Goal: Information Seeking & Learning: Check status

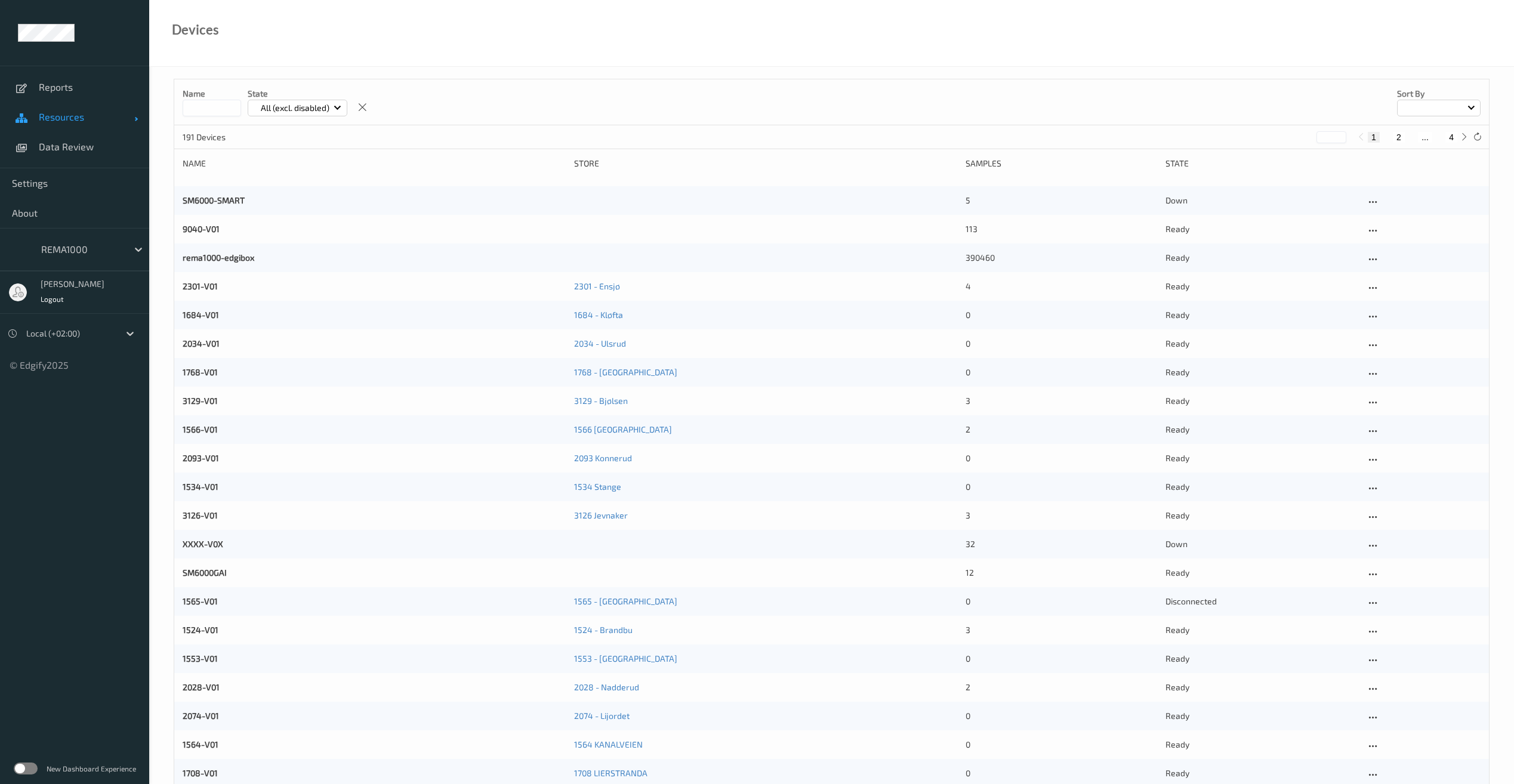
click at [97, 121] on span "Resources" at bounding box center [87, 116] width 96 height 12
click at [84, 150] on span "Devices" at bounding box center [87, 146] width 98 height 12
click at [196, 112] on input at bounding box center [212, 108] width 59 height 17
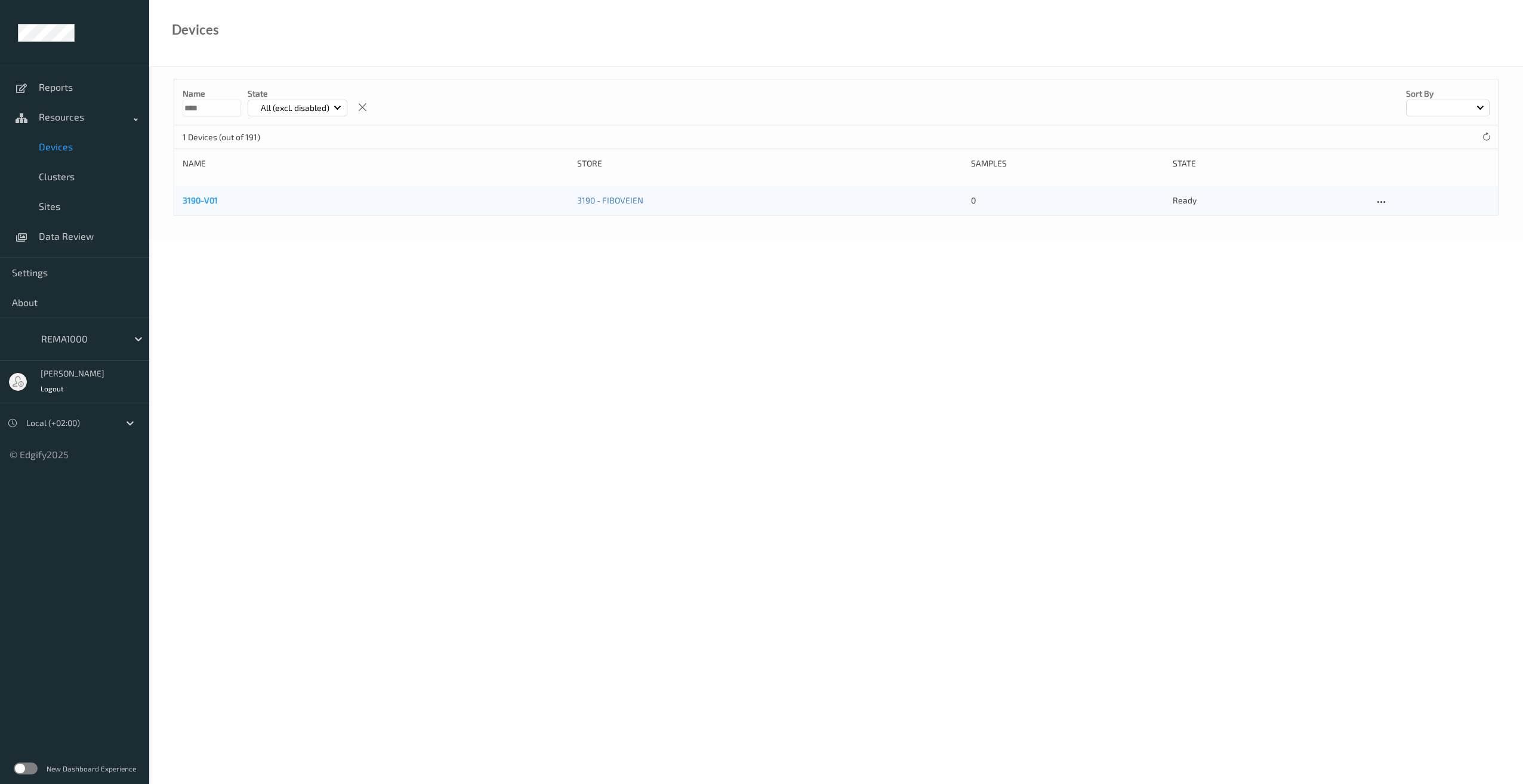
type input "****"
click at [196, 202] on link "3190-V01" at bounding box center [200, 200] width 35 height 10
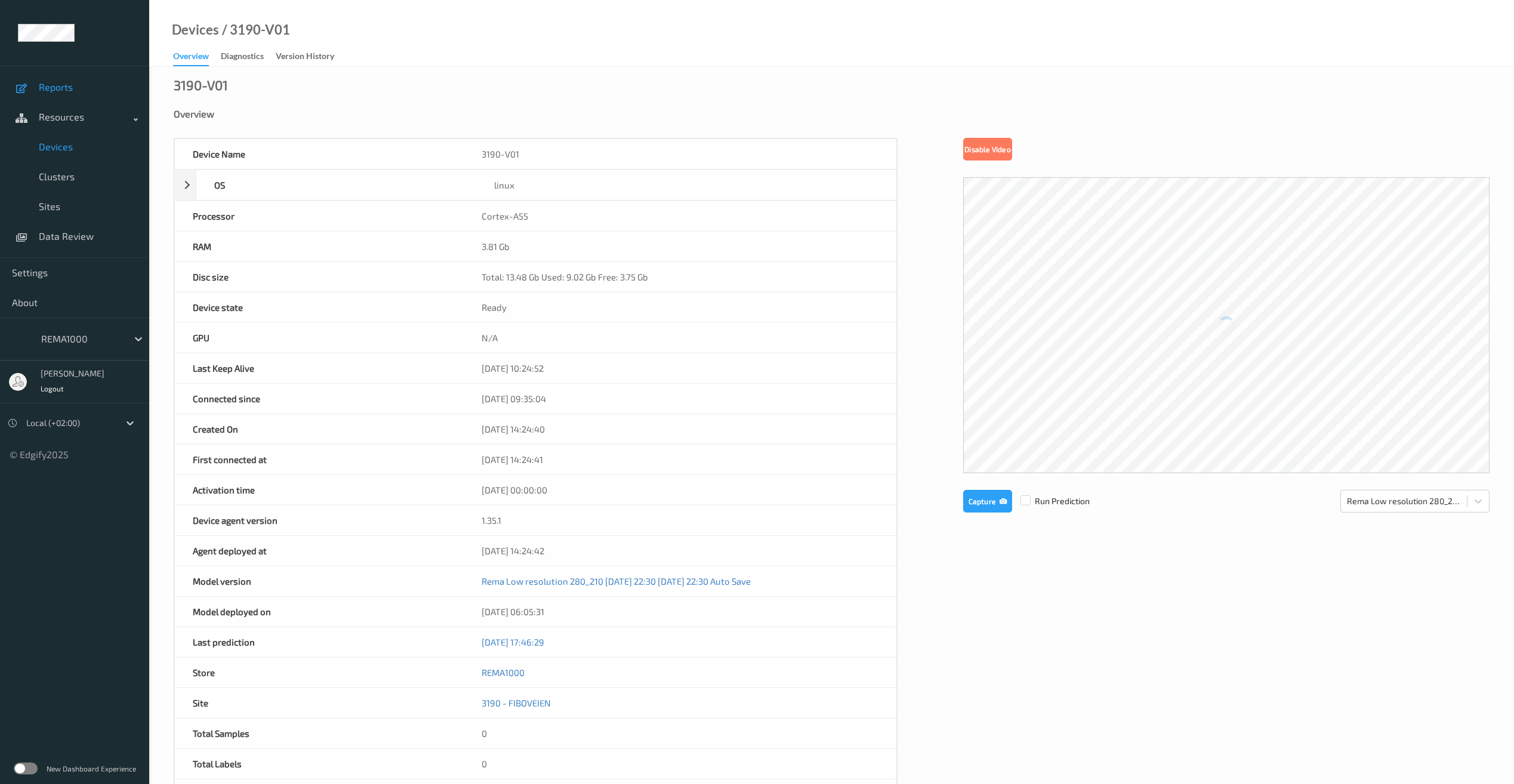
click at [63, 81] on span "Reports" at bounding box center [87, 87] width 98 height 12
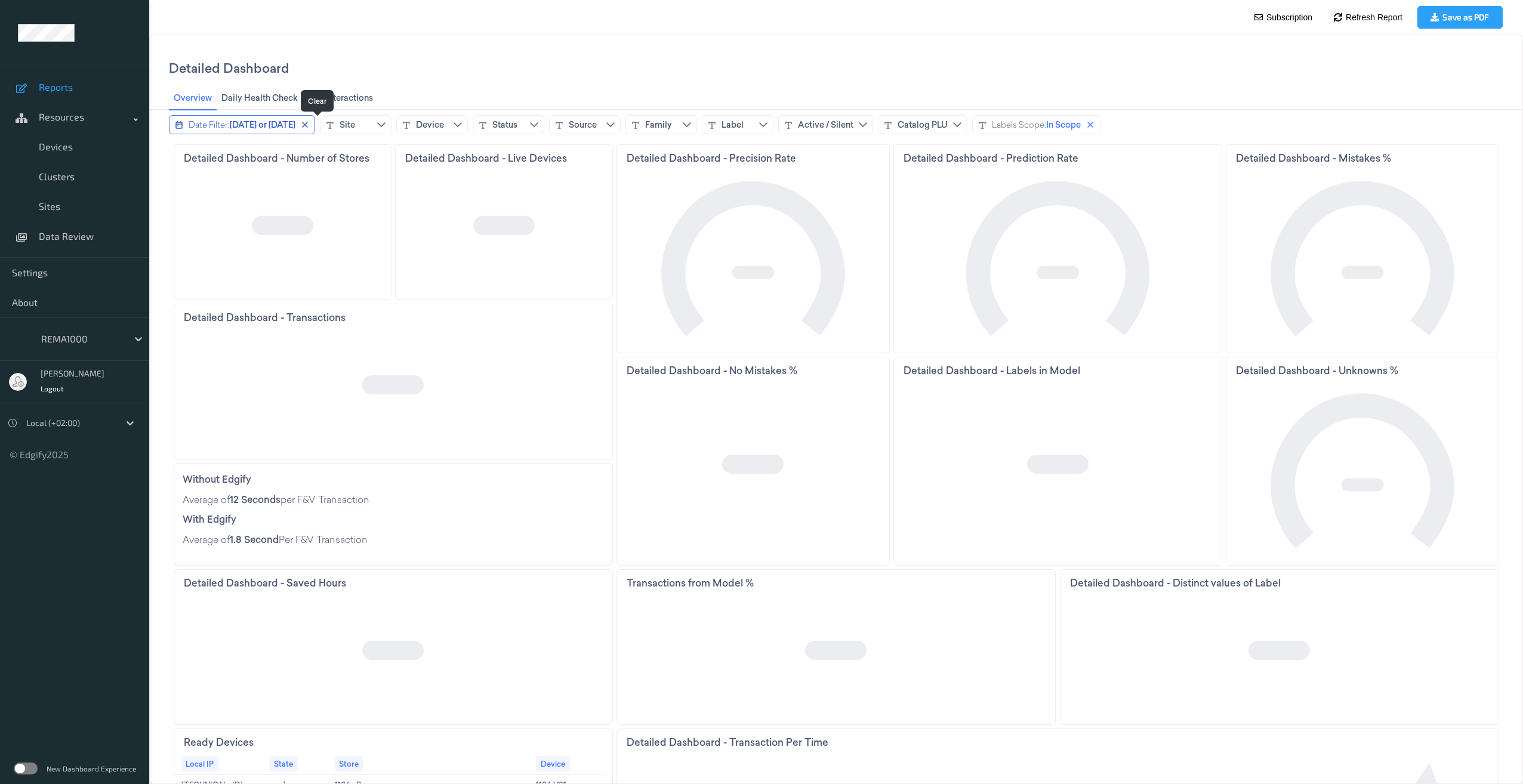
click at [310, 126] on icon "close icon" at bounding box center [305, 124] width 10 height 10
click at [314, 126] on icon "chevrondown icon" at bounding box center [315, 124] width 10 height 10
click at [303, 153] on input at bounding box center [349, 153] width 179 height 23
click at [297, 158] on input "****" at bounding box center [349, 153] width 179 height 23
type input "****"
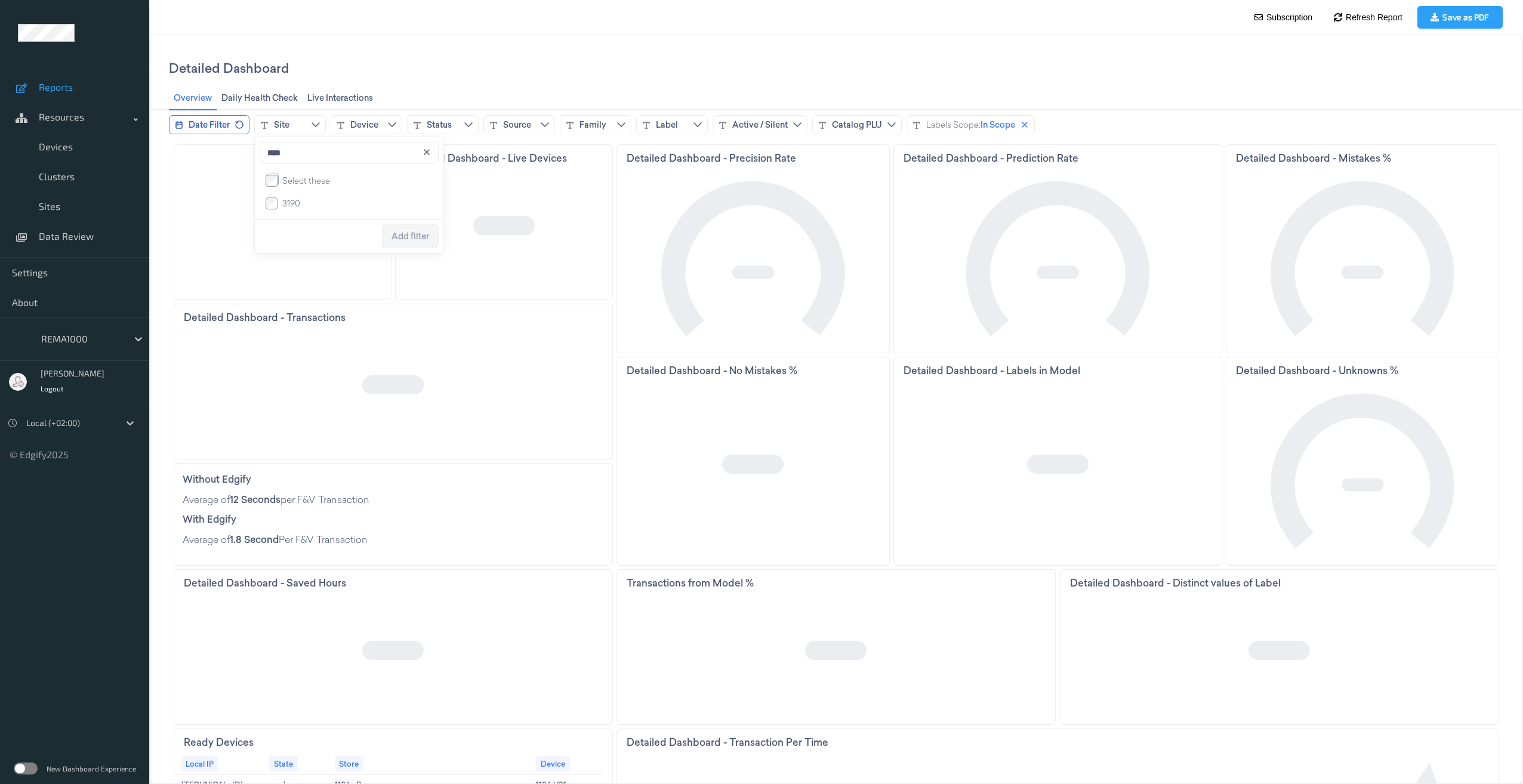
click at [290, 205] on span "3190" at bounding box center [291, 203] width 18 height 12
click at [415, 239] on span "Add filter" at bounding box center [410, 236] width 38 height 10
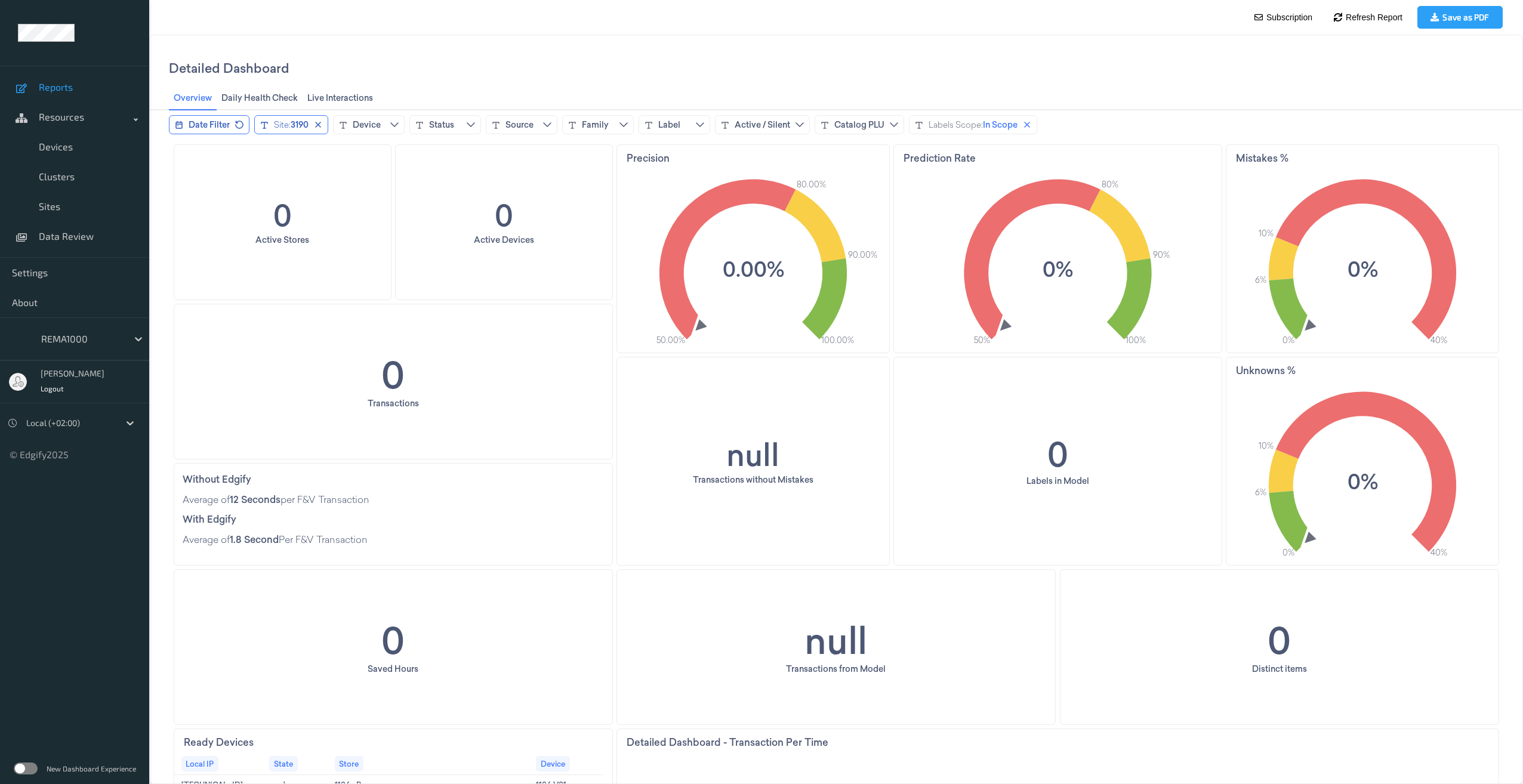
click at [300, 126] on span "3190" at bounding box center [300, 124] width 18 height 12
click at [324, 157] on input at bounding box center [349, 153] width 179 height 23
type input "********"
click at [284, 207] on span "3190-V01" at bounding box center [299, 203] width 35 height 12
click at [406, 240] on span "Update filter" at bounding box center [405, 236] width 50 height 10
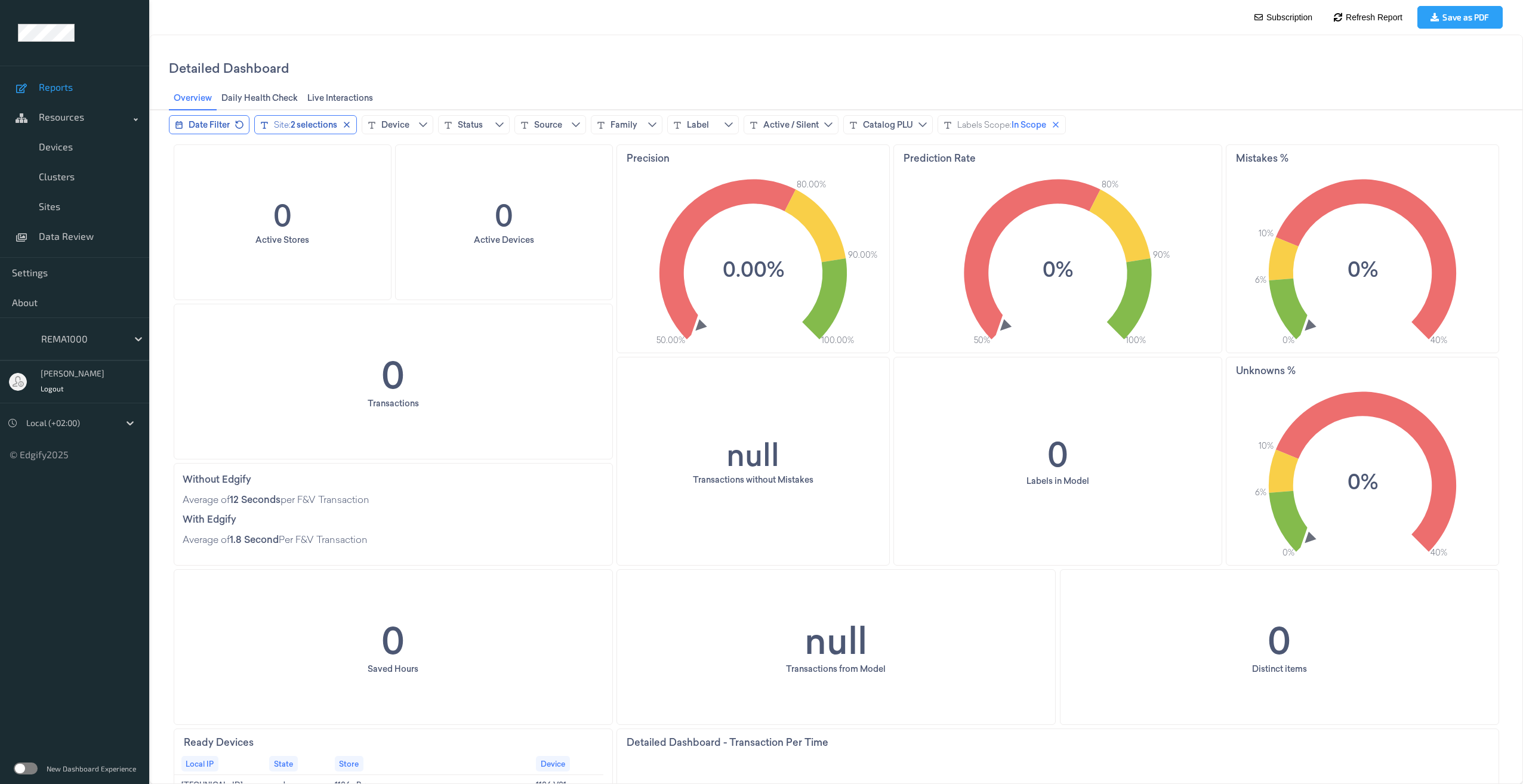
click at [301, 123] on div "2 selections" at bounding box center [315, 124] width 47 height 12
click at [388, 375] on span "Update filter" at bounding box center [405, 365] width 50 height 23
click at [338, 127] on icon "close icon" at bounding box center [336, 124] width 10 height 10
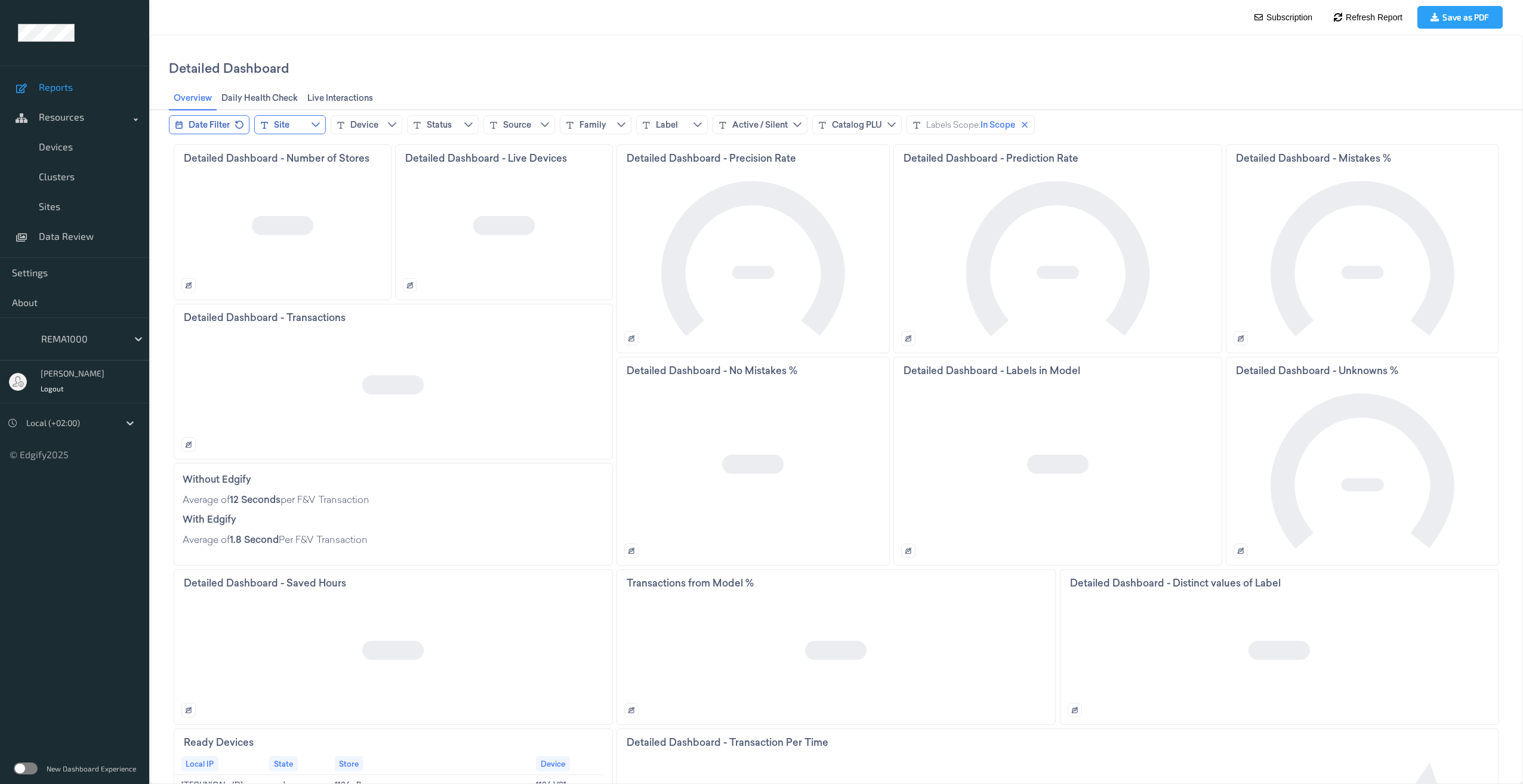
drag, startPoint x: 315, startPoint y: 119, endPoint x: 313, endPoint y: 125, distance: 6.3
click at [315, 121] on button "Site" at bounding box center [289, 124] width 71 height 19
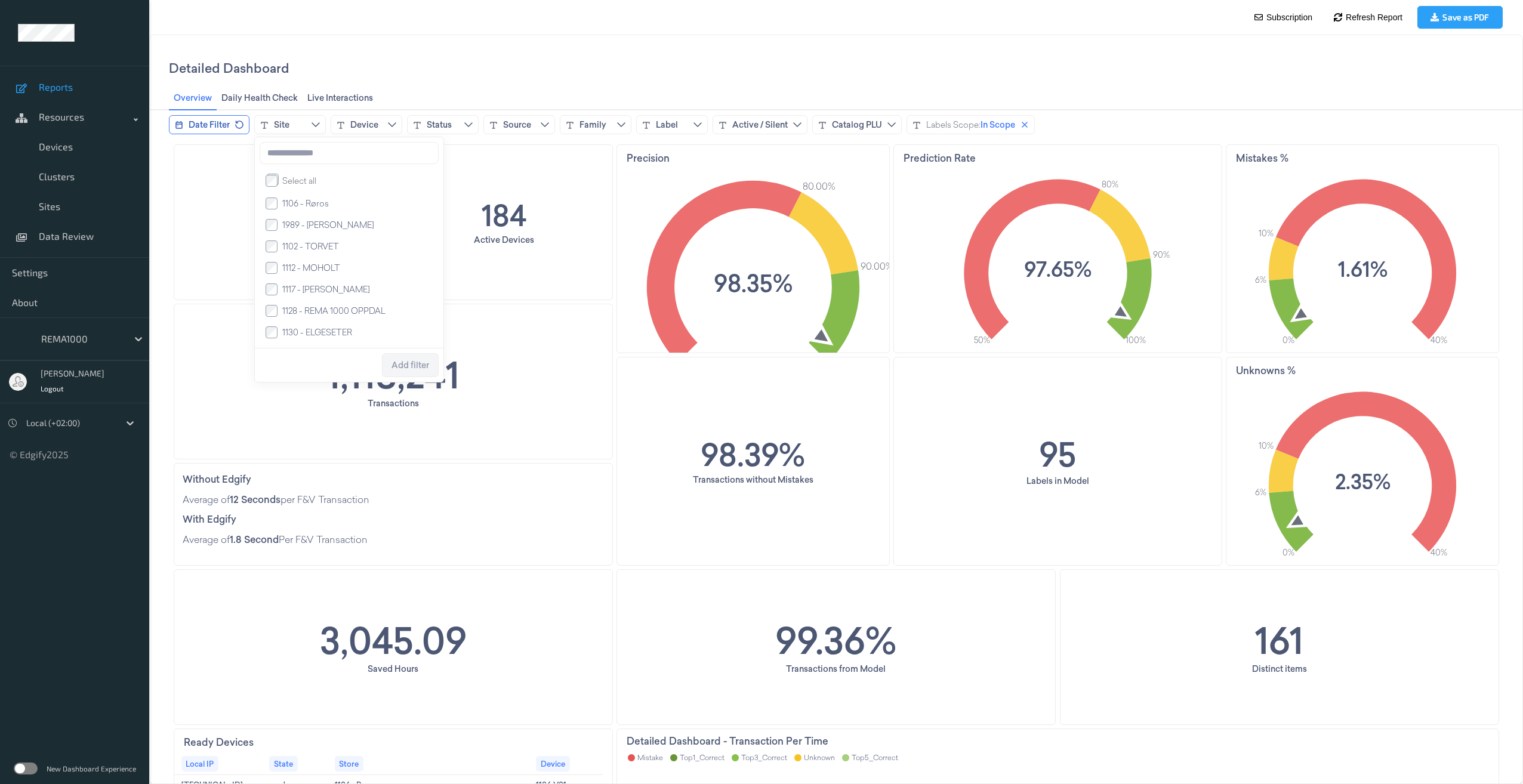
click at [278, 230] on label "1989 - [PERSON_NAME]" at bounding box center [325, 224] width 96 height 10
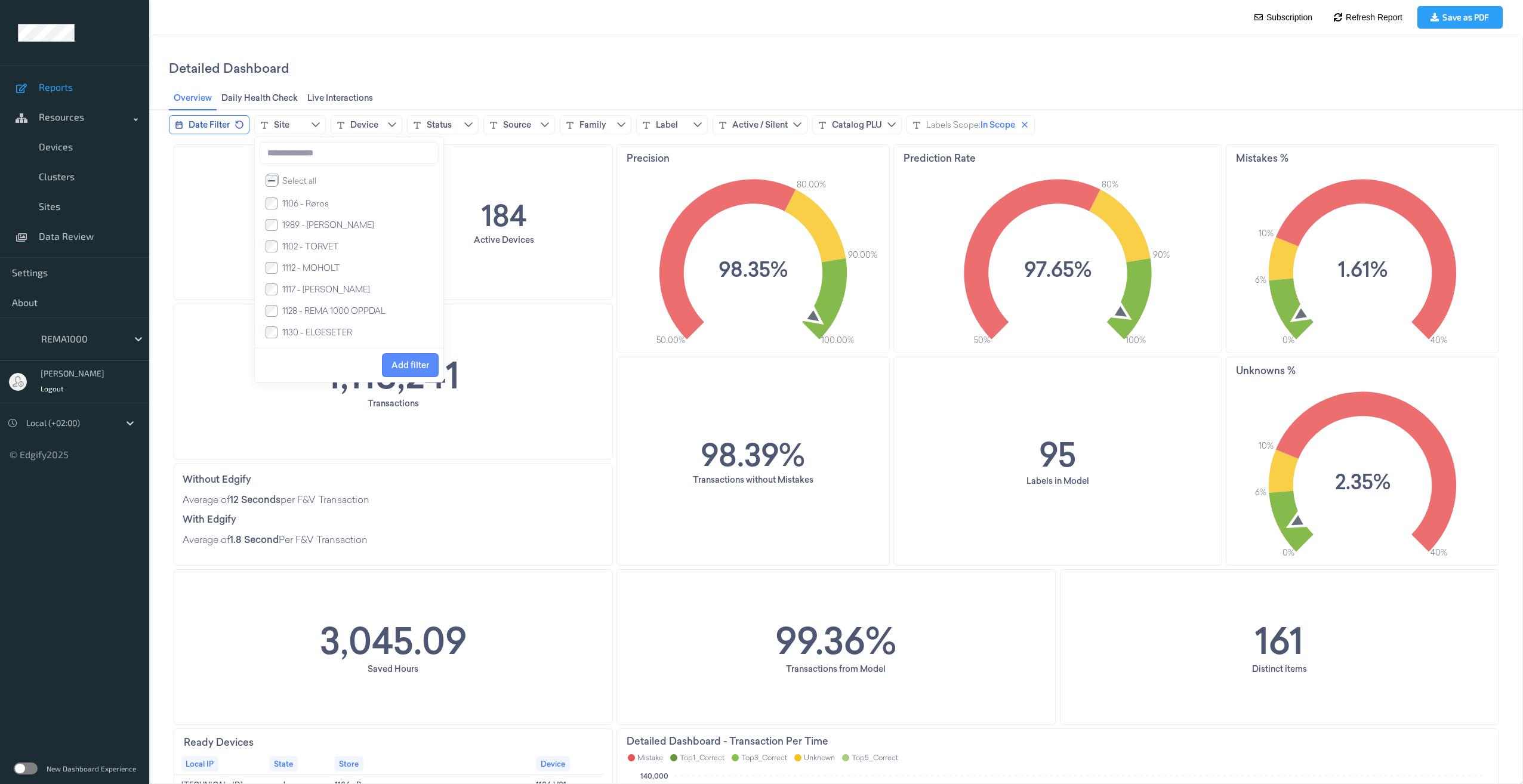
click at [401, 367] on span "Add filter" at bounding box center [410, 365] width 38 height 10
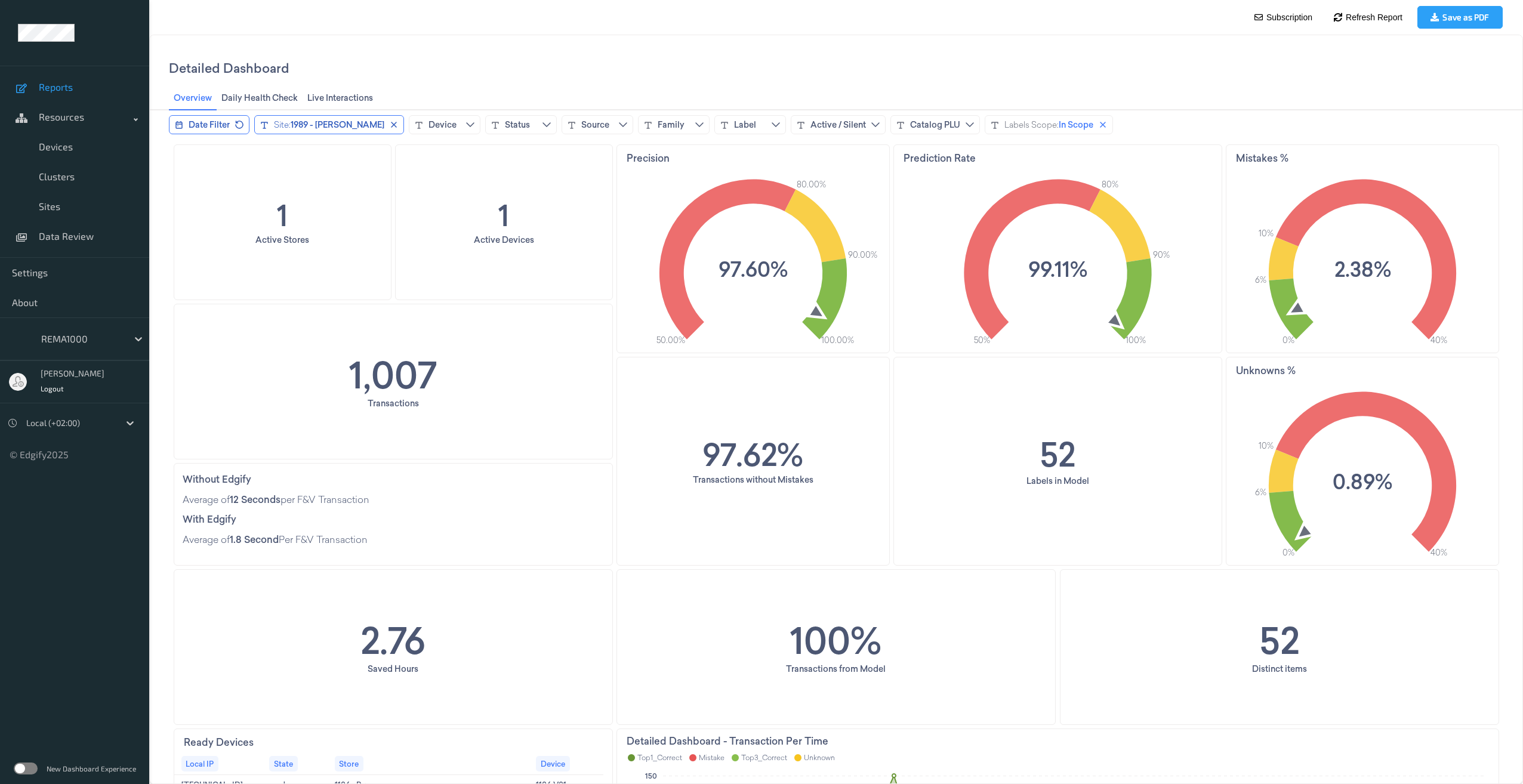
click at [330, 126] on span "1989 - [PERSON_NAME]" at bounding box center [338, 124] width 94 height 12
click at [317, 160] on input at bounding box center [349, 153] width 179 height 23
click at [311, 155] on input "****" at bounding box center [349, 153] width 179 height 23
type input "********"
click at [287, 205] on span "3190-V01" at bounding box center [299, 203] width 35 height 12
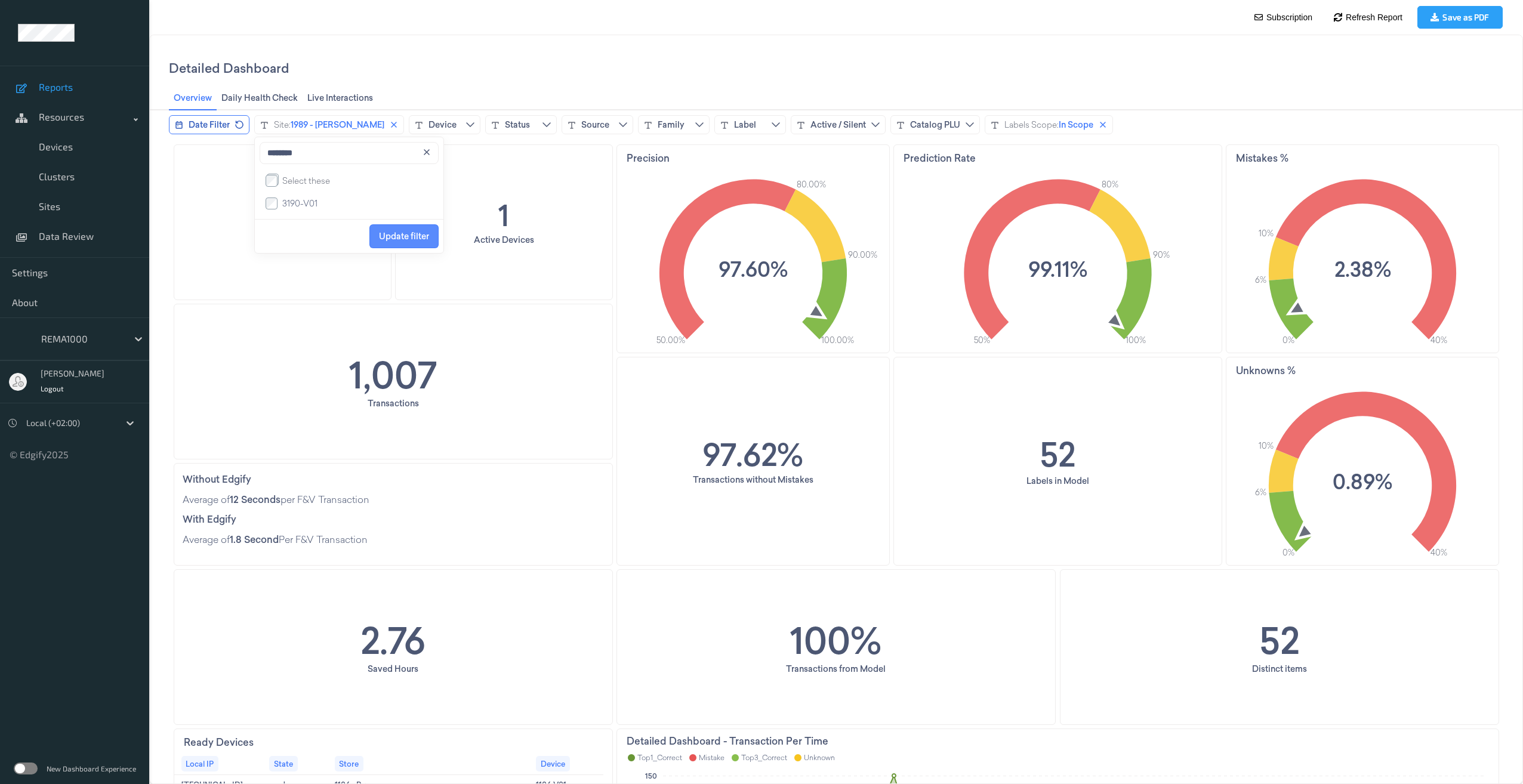
click at [395, 240] on span "Update filter" at bounding box center [405, 236] width 50 height 10
